Goal: Transaction & Acquisition: Purchase product/service

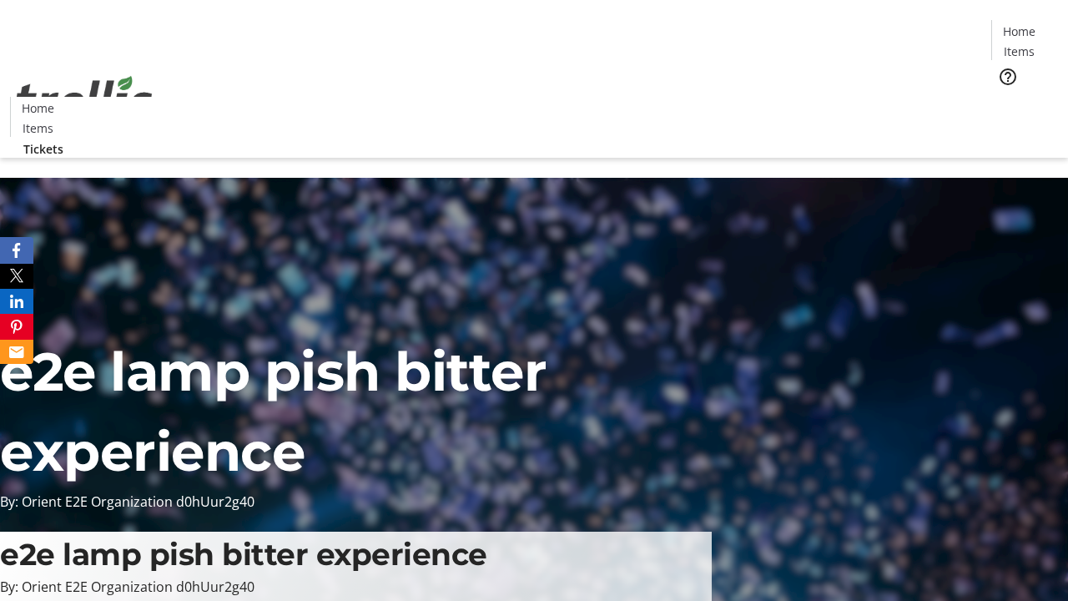
click at [1004, 97] on span "Tickets" at bounding box center [1024, 106] width 40 height 18
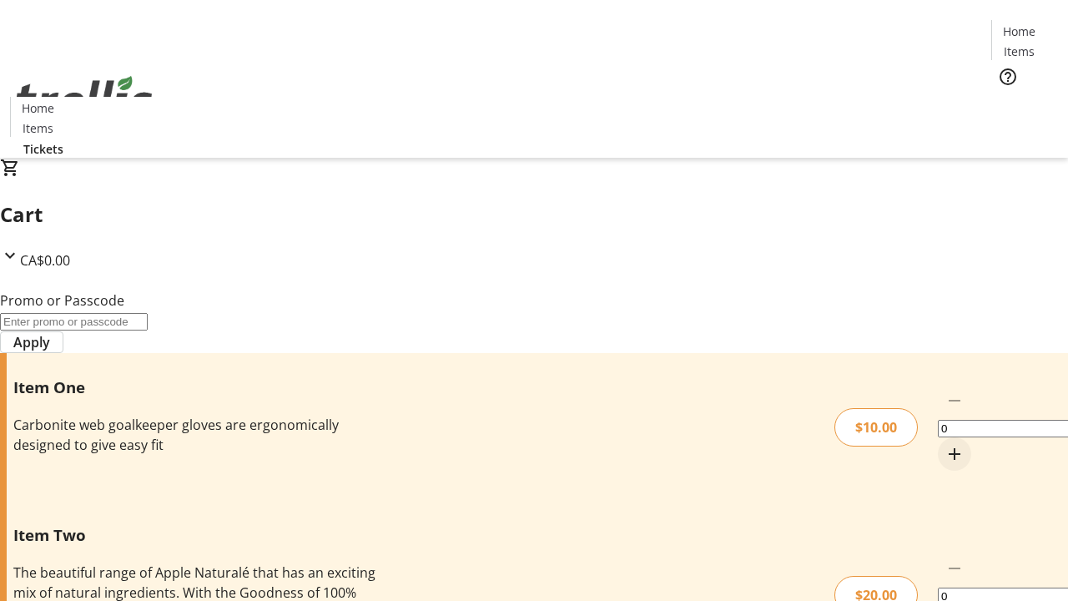
click at [944, 444] on mat-icon "Increment by one" at bounding box center [954, 454] width 20 height 20
type input "1"
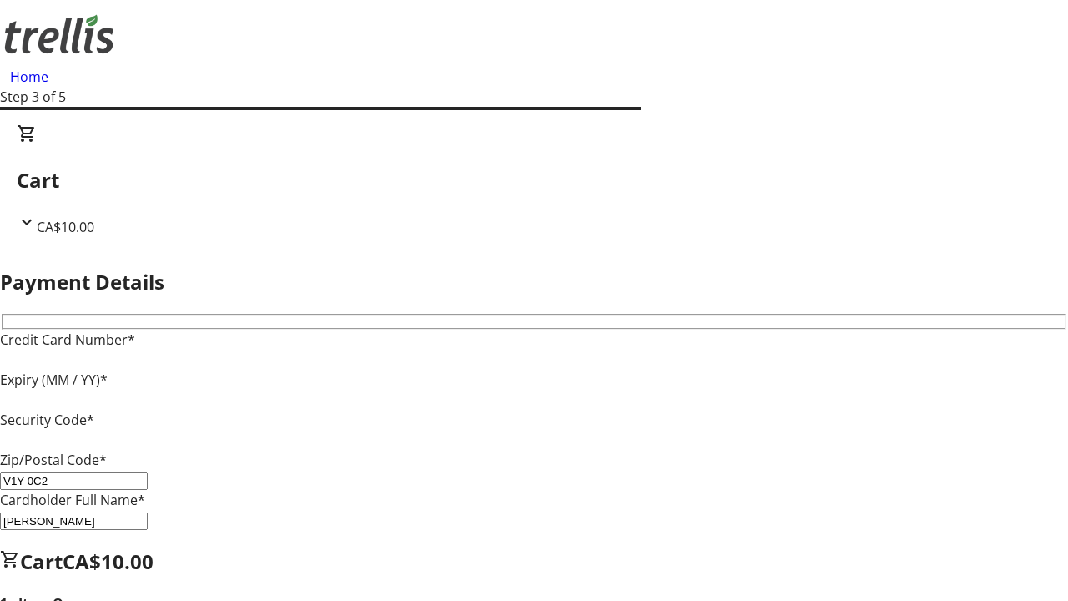
type input "V1Y 0C2"
